Goal: Check status: Check status

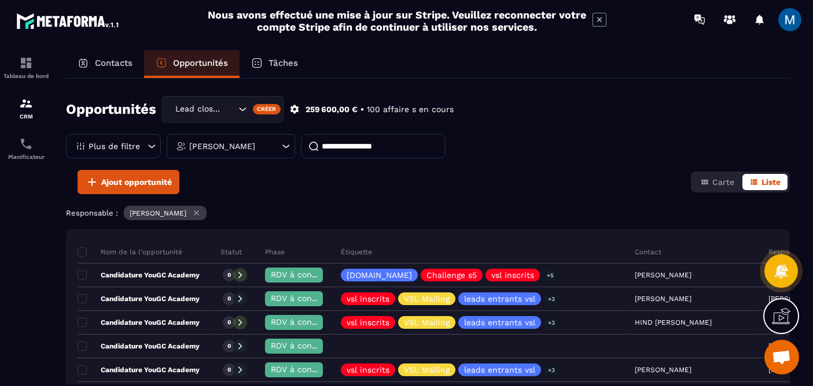
click at [279, 143] on div "[PERSON_NAME]" at bounding box center [231, 146] width 128 height 24
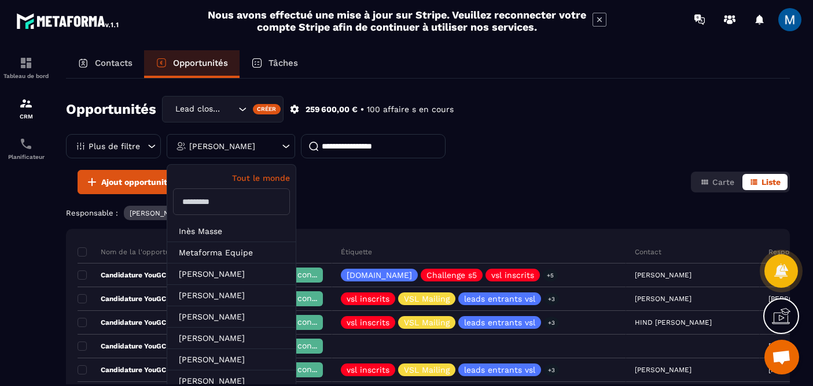
click at [279, 143] on div "[PERSON_NAME]" at bounding box center [231, 146] width 128 height 24
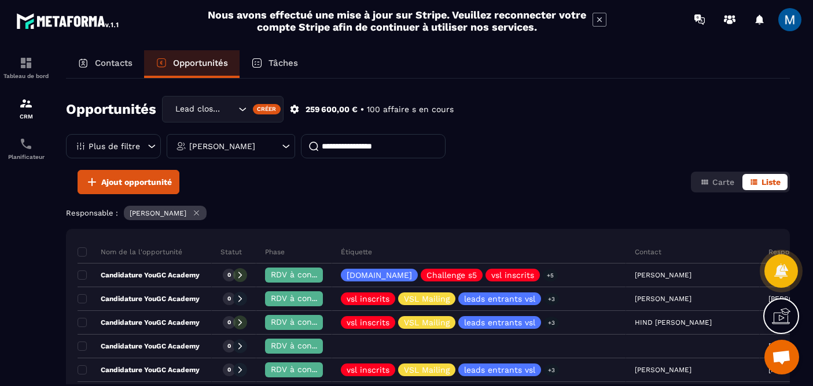
click at [240, 113] on icon "Search for option" at bounding box center [243, 110] width 12 height 12
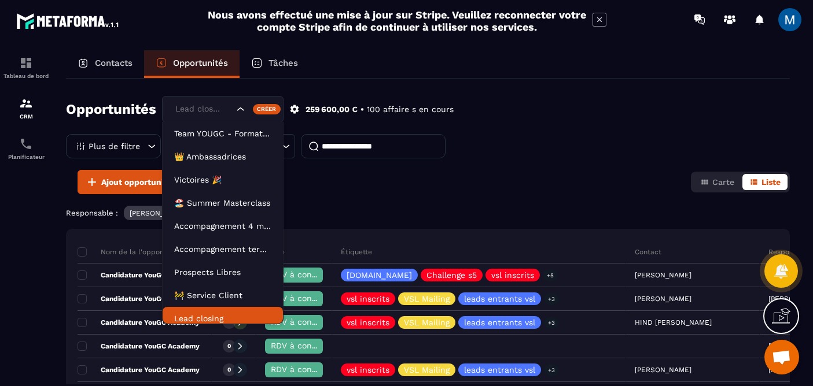
scroll to position [6, 0]
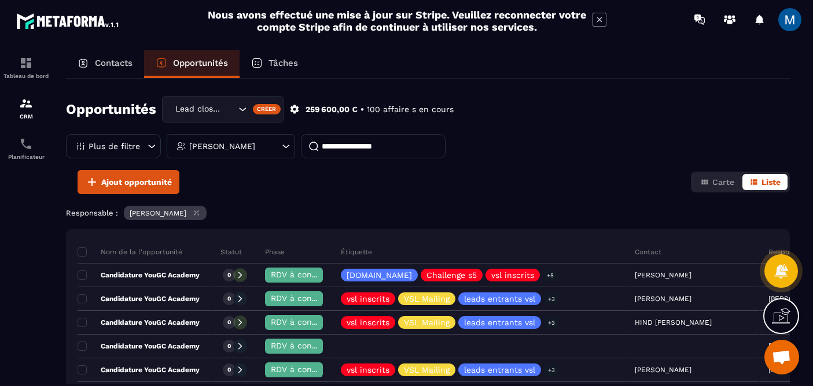
click at [240, 112] on icon "Search for option" at bounding box center [243, 110] width 12 height 12
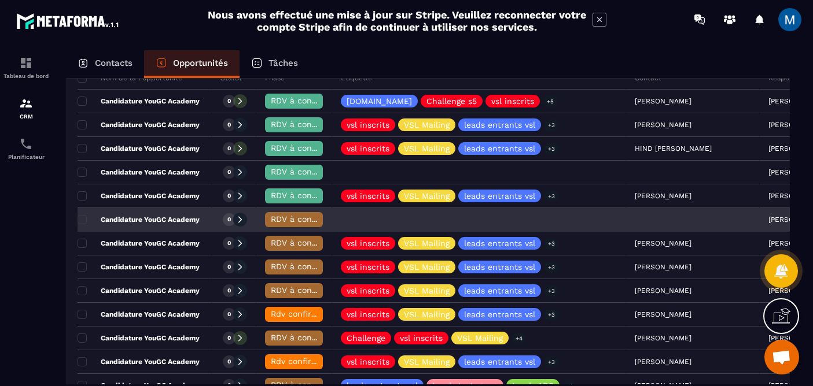
scroll to position [172, 0]
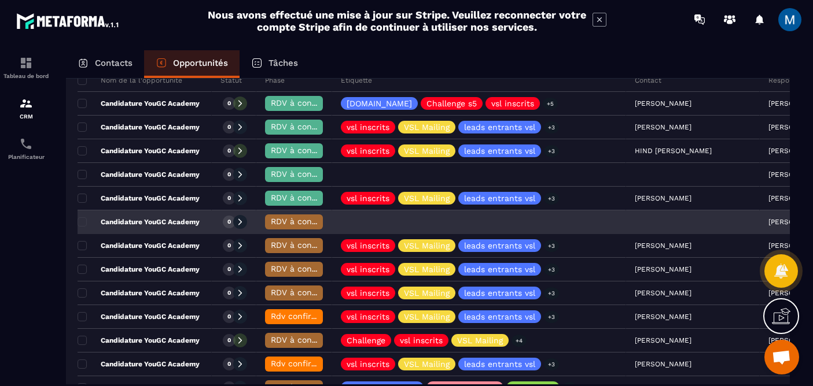
click at [183, 220] on p "Candidature YouGC Academy" at bounding box center [139, 222] width 122 height 9
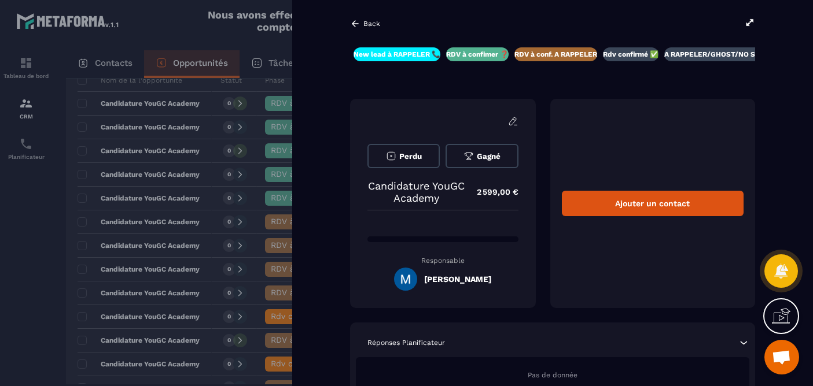
click at [359, 16] on div "Back New lead à traiter 🔥 New lead à RAPPELER 📞 RDV à confimer ❓ RDV à conf. A …" at bounding box center [552, 193] width 521 height 386
click at [356, 19] on icon at bounding box center [355, 24] width 10 height 10
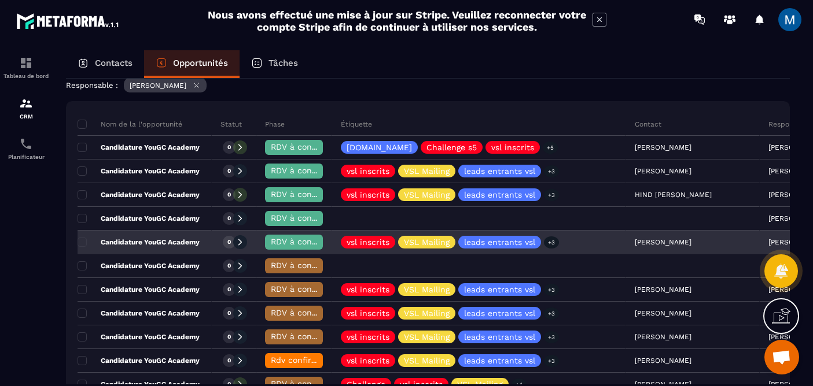
scroll to position [108, 0]
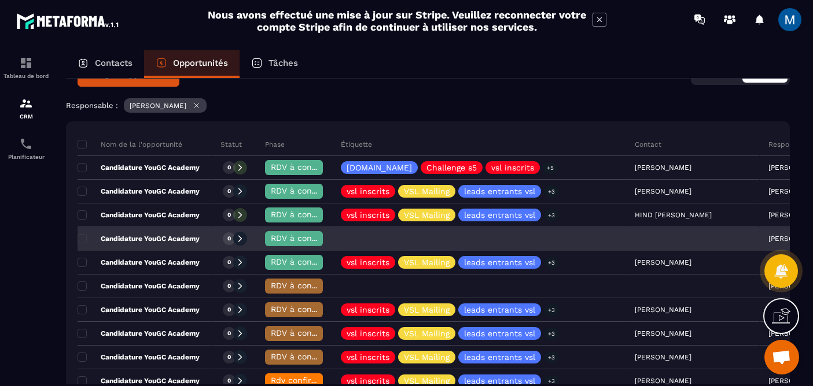
click at [171, 237] on p "Candidature YouGC Academy" at bounding box center [139, 238] width 122 height 9
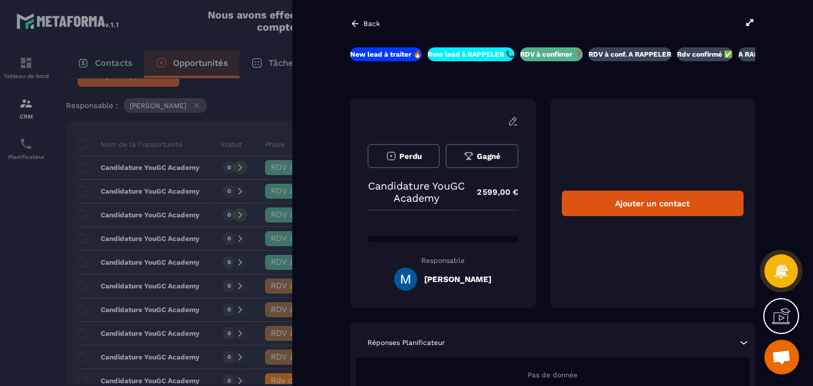
click at [353, 22] on icon at bounding box center [355, 24] width 10 height 10
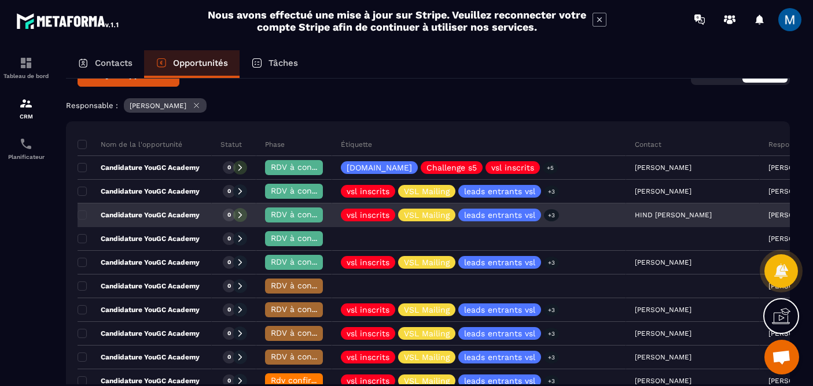
click at [164, 209] on div "Candidature YouGC Academy" at bounding box center [145, 215] width 134 height 23
